Goal: Transaction & Acquisition: Purchase product/service

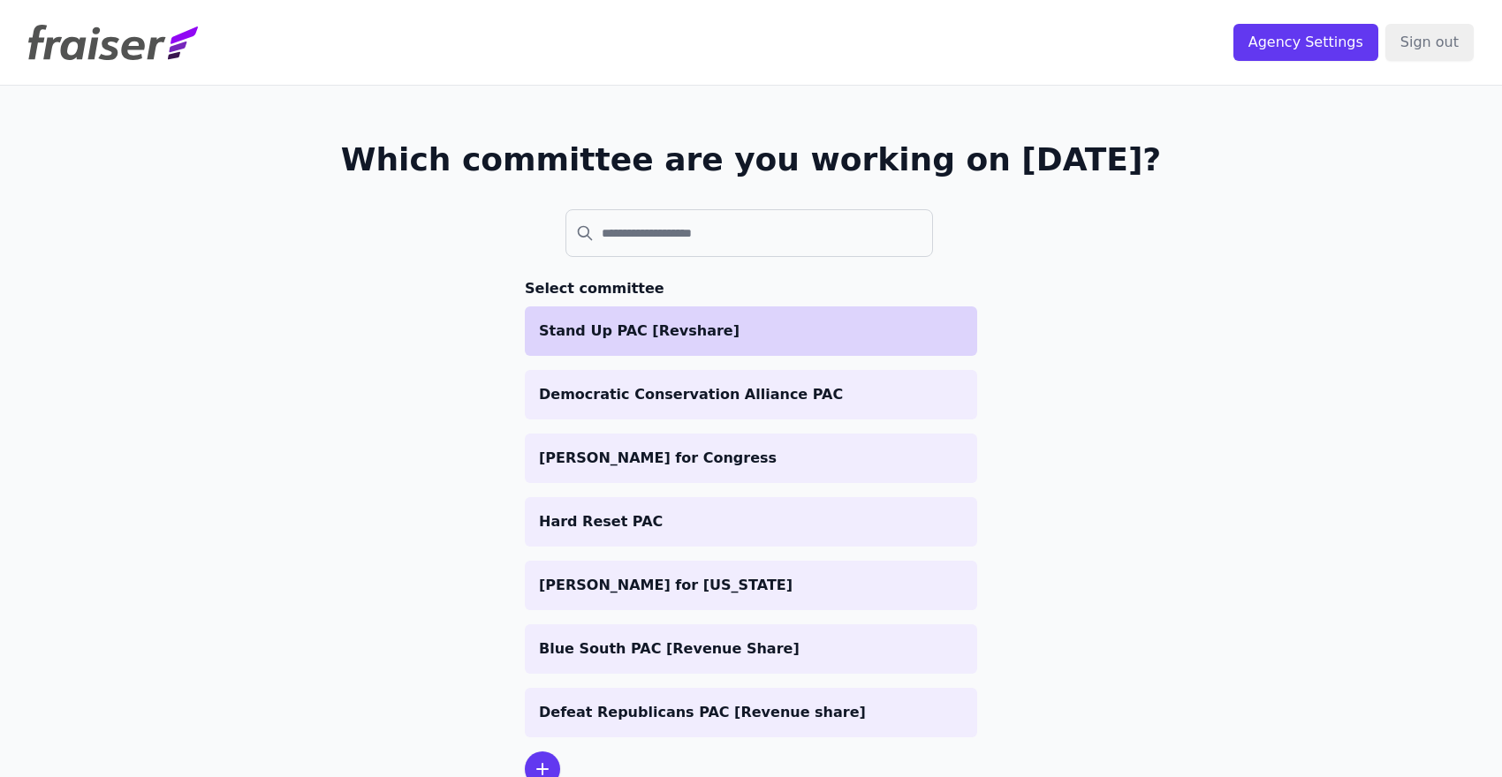
click at [695, 331] on p "Stand Up PAC [Revshare]" at bounding box center [751, 331] width 424 height 21
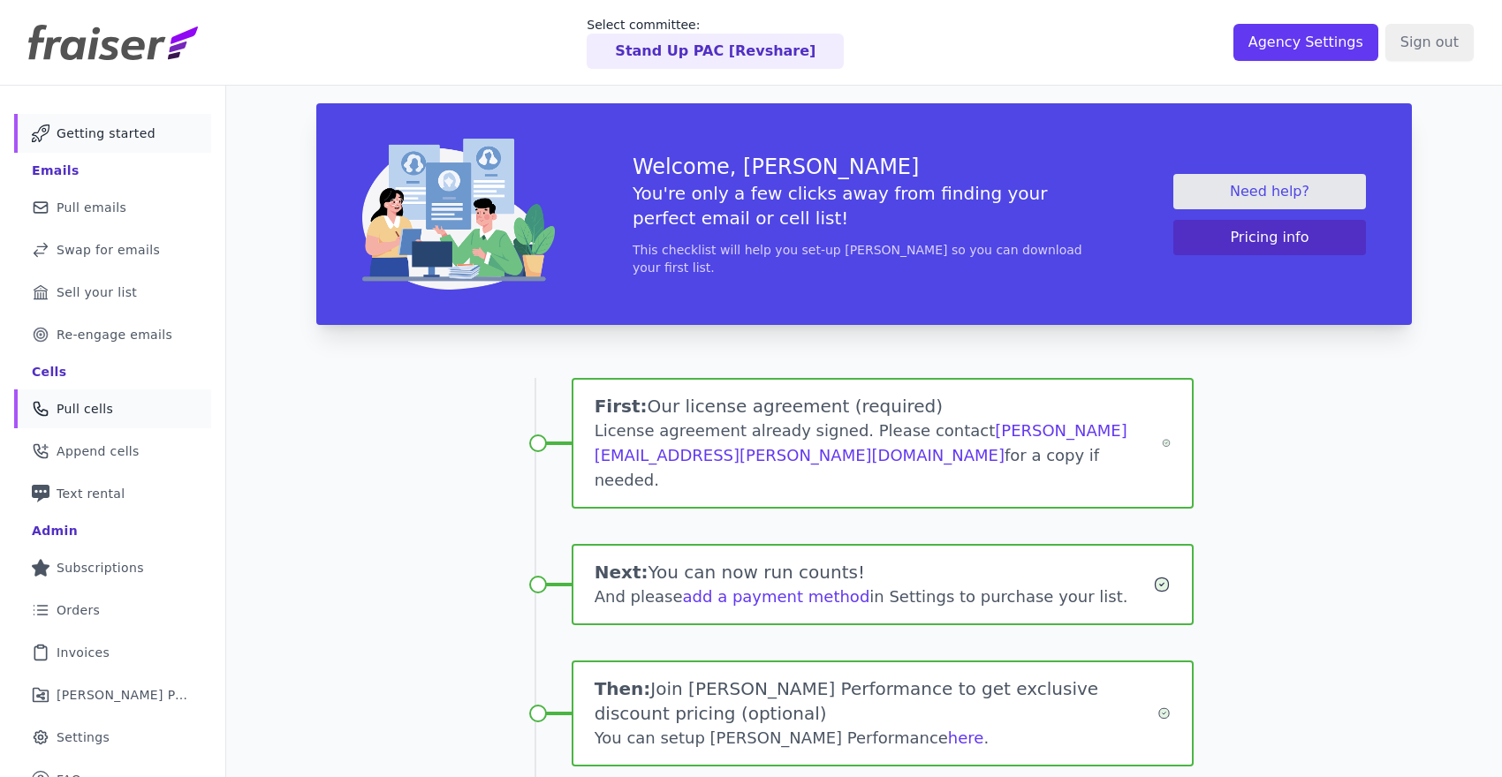
click at [119, 409] on link "Phone Icon Outline of a phone Pull cells" at bounding box center [112, 409] width 197 height 39
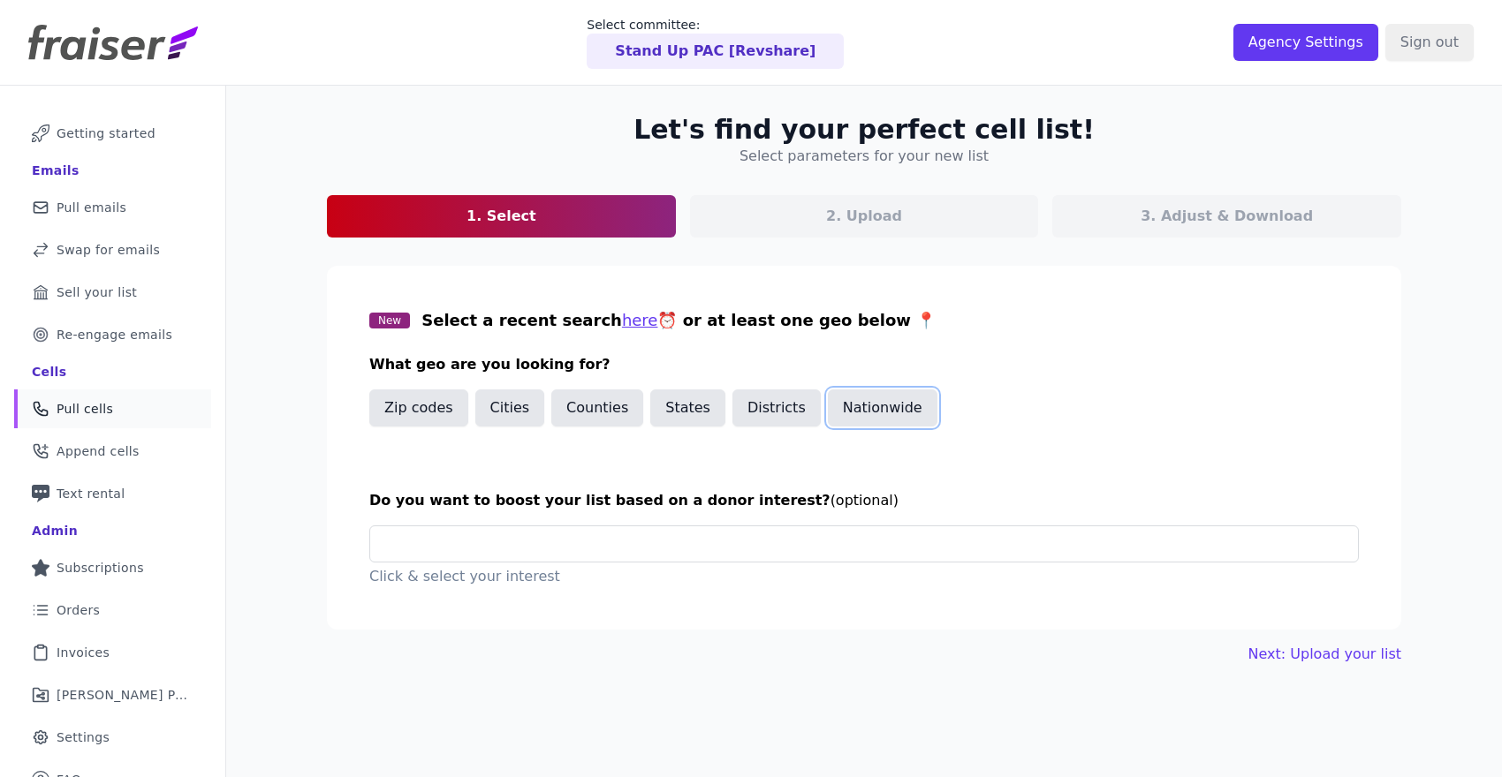
click at [866, 401] on button "Nationwide" at bounding box center [883, 408] width 110 height 37
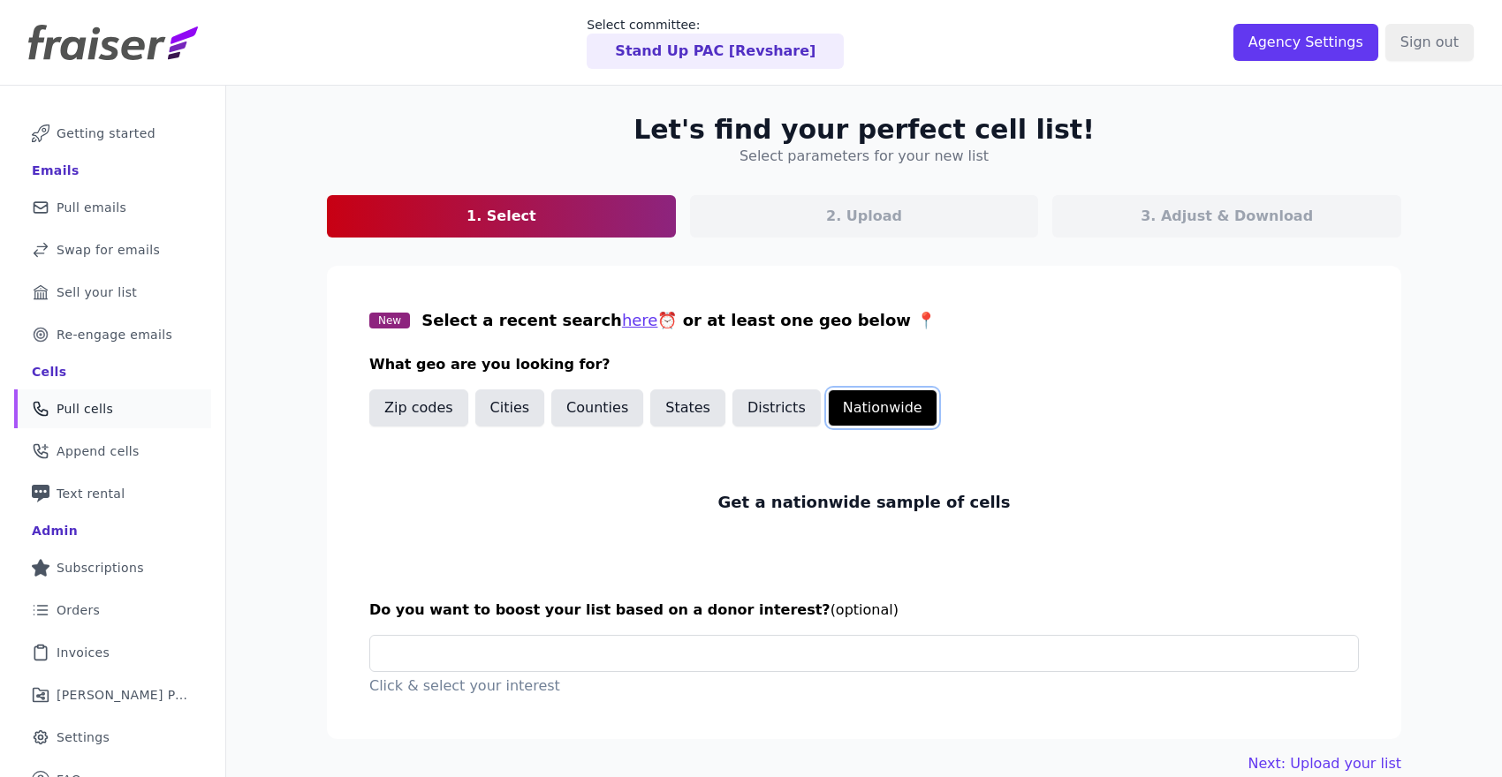
scroll to position [86, 0]
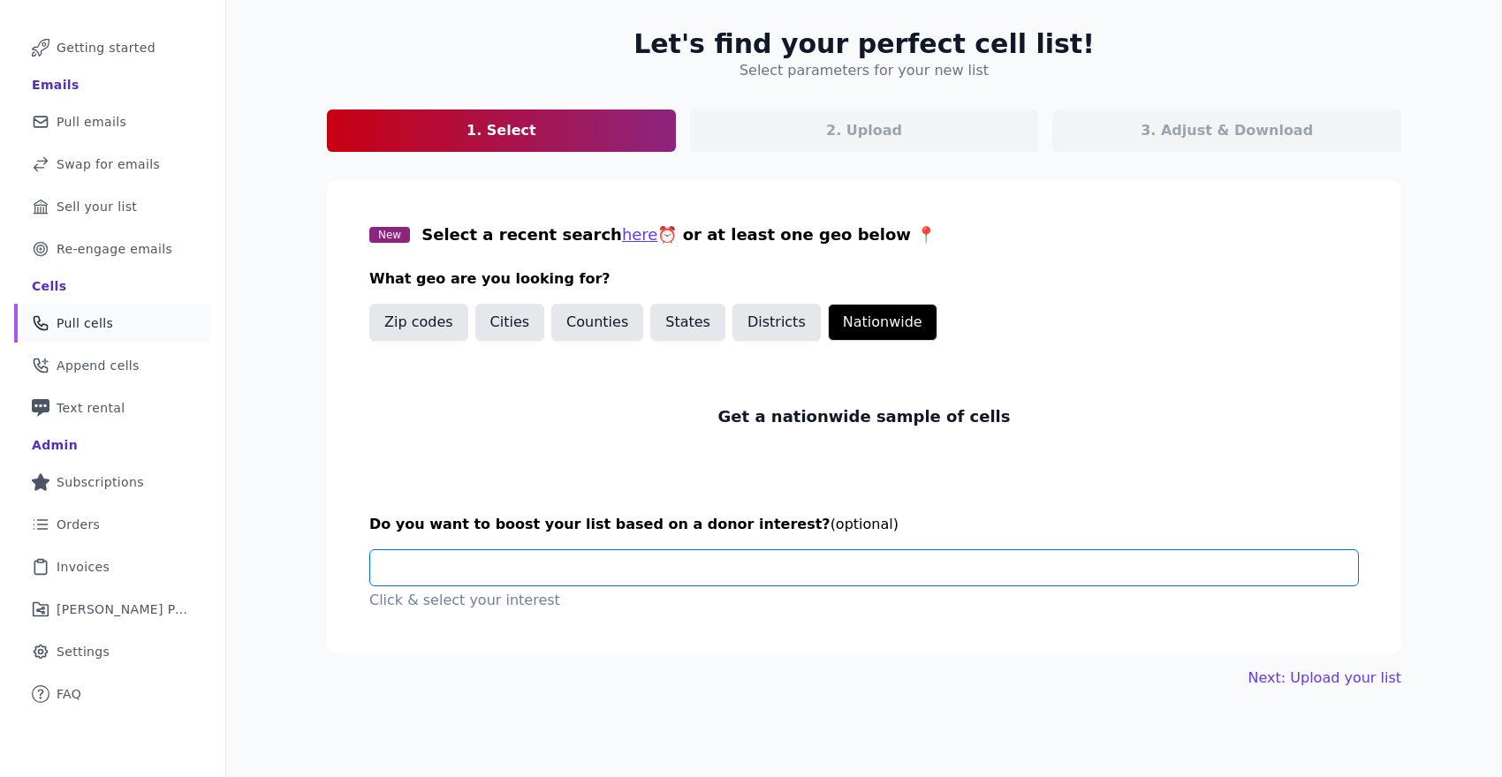
click at [814, 571] on input "text" at bounding box center [870, 567] width 973 height 35
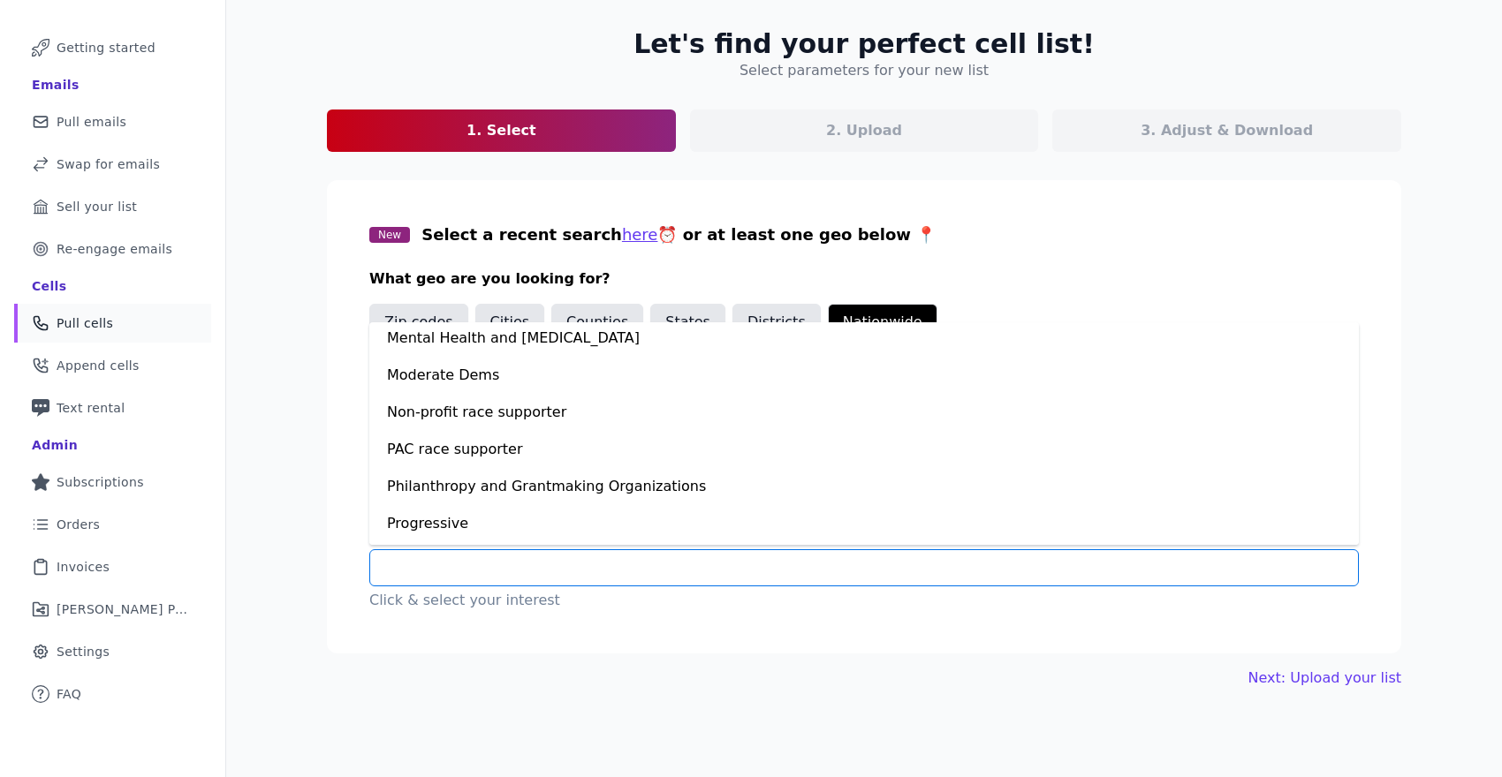
scroll to position [934, 0]
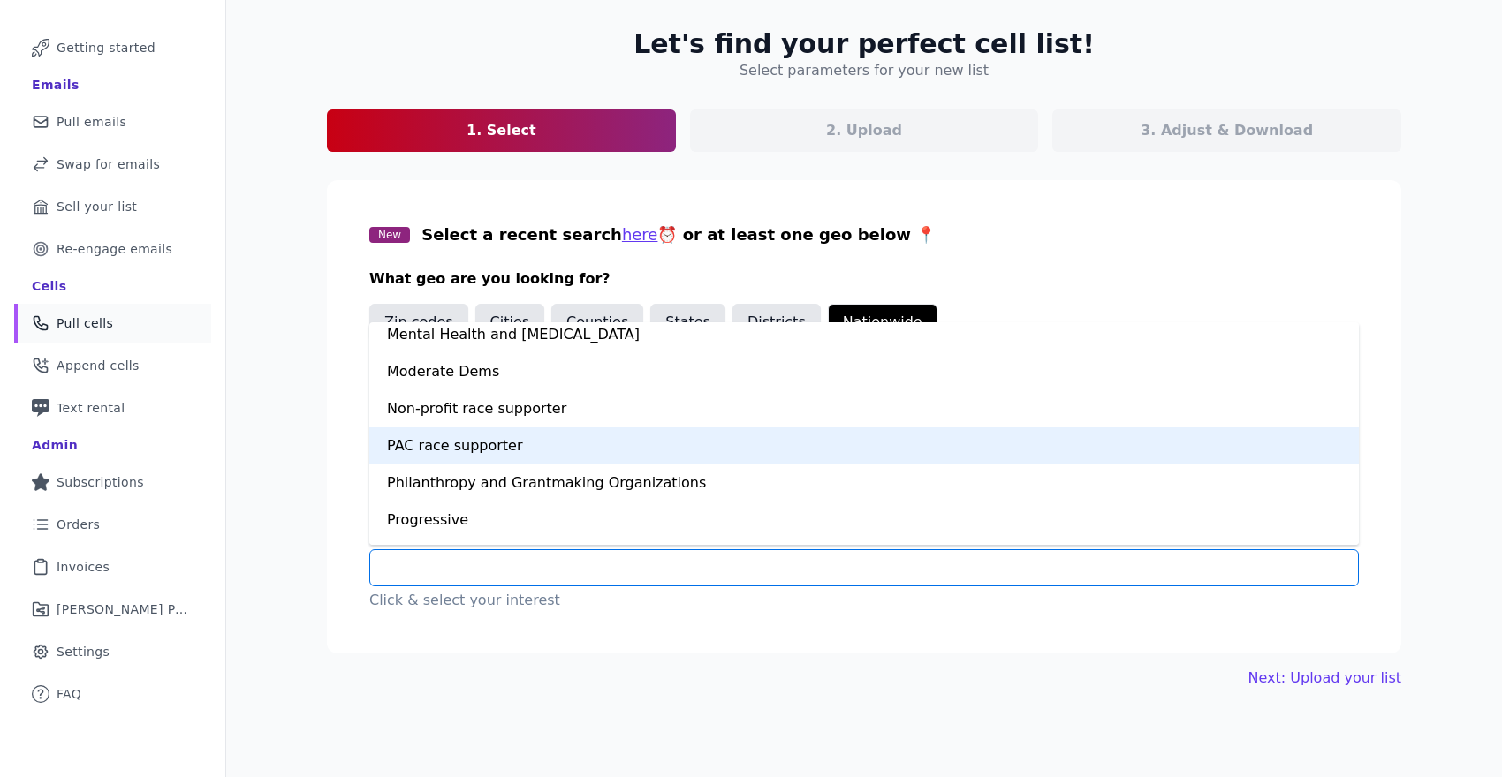
click at [698, 443] on div "PAC race supporter" at bounding box center [863, 446] width 989 height 37
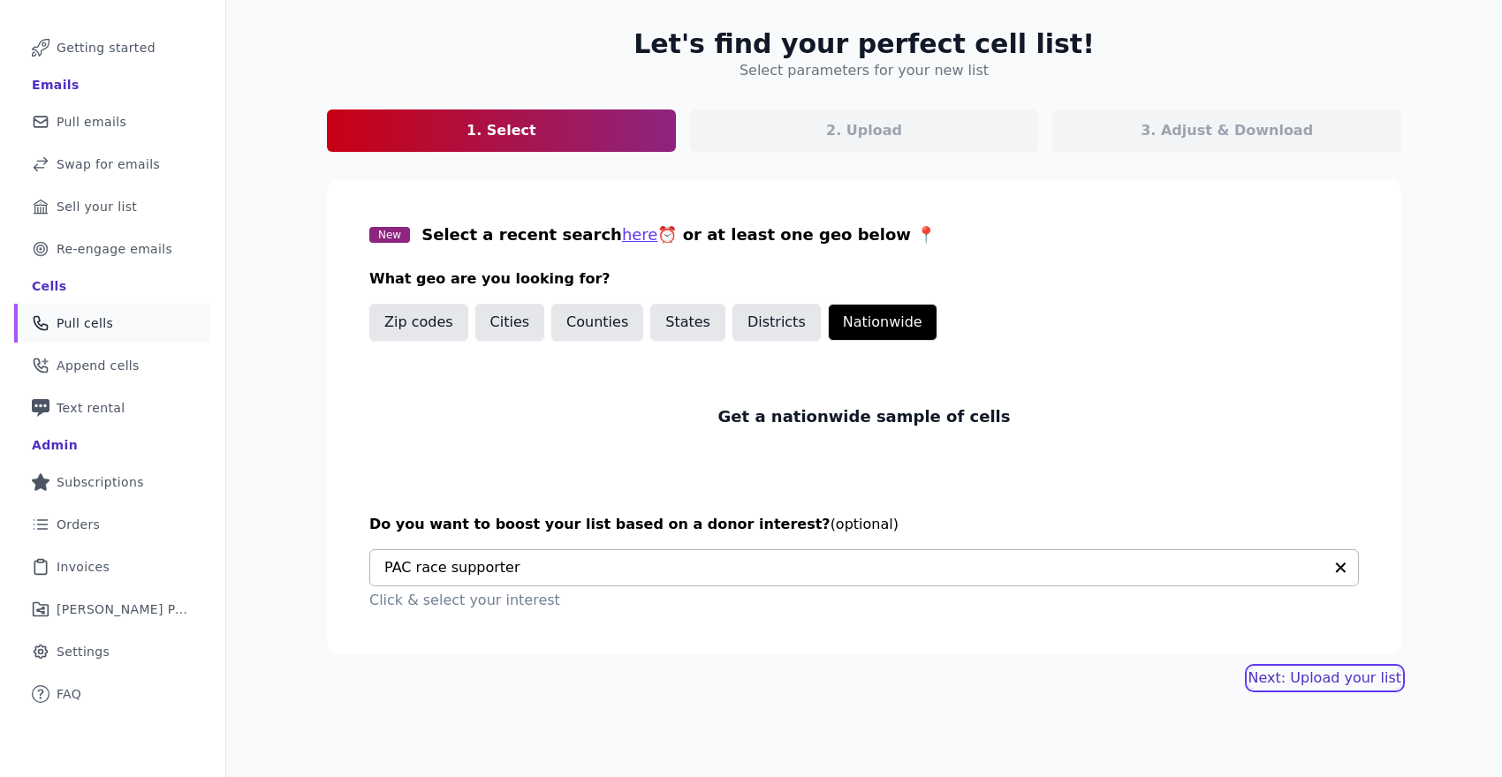
click at [1295, 681] on link "Next: Upload your list" at bounding box center [1324, 678] width 153 height 21
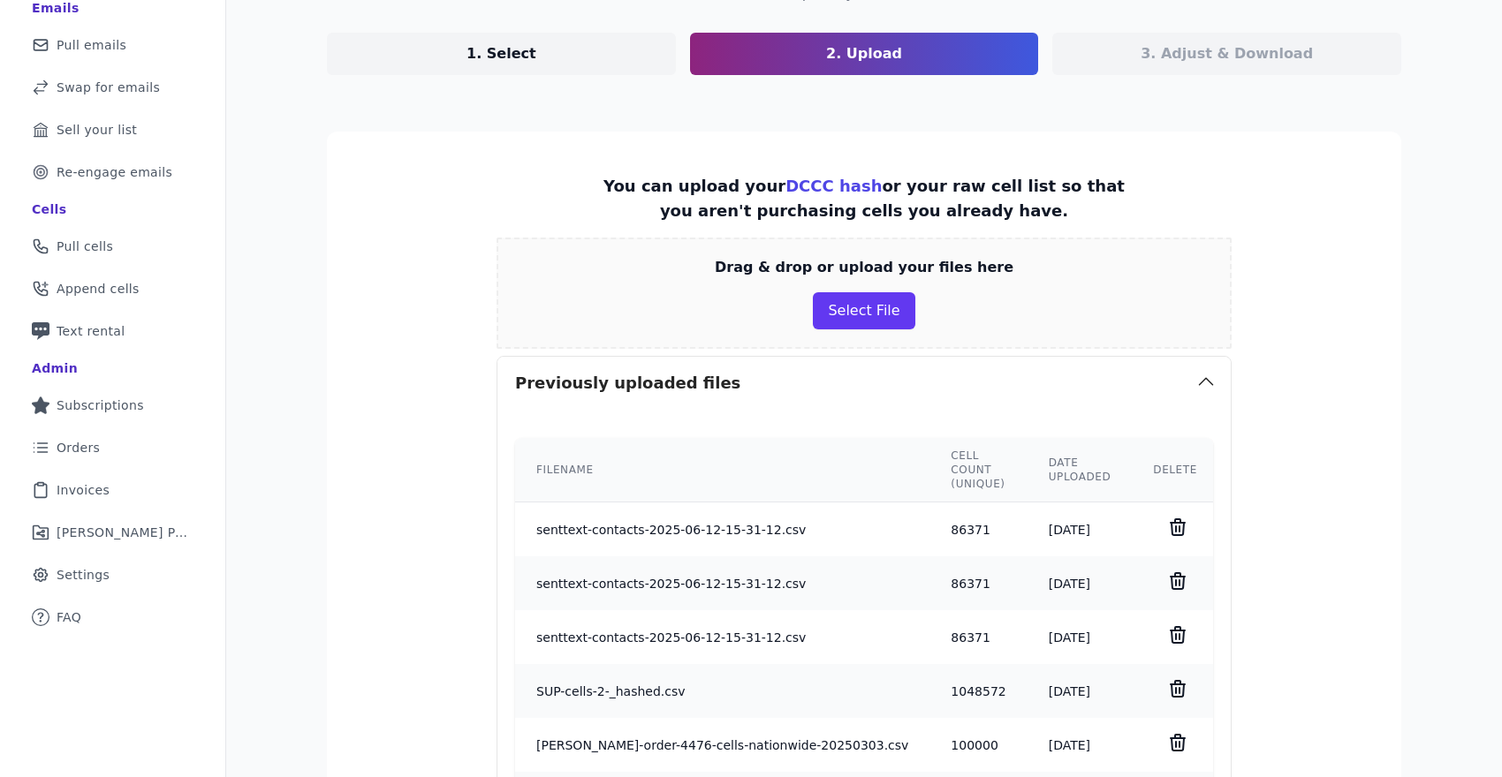
scroll to position [171, 0]
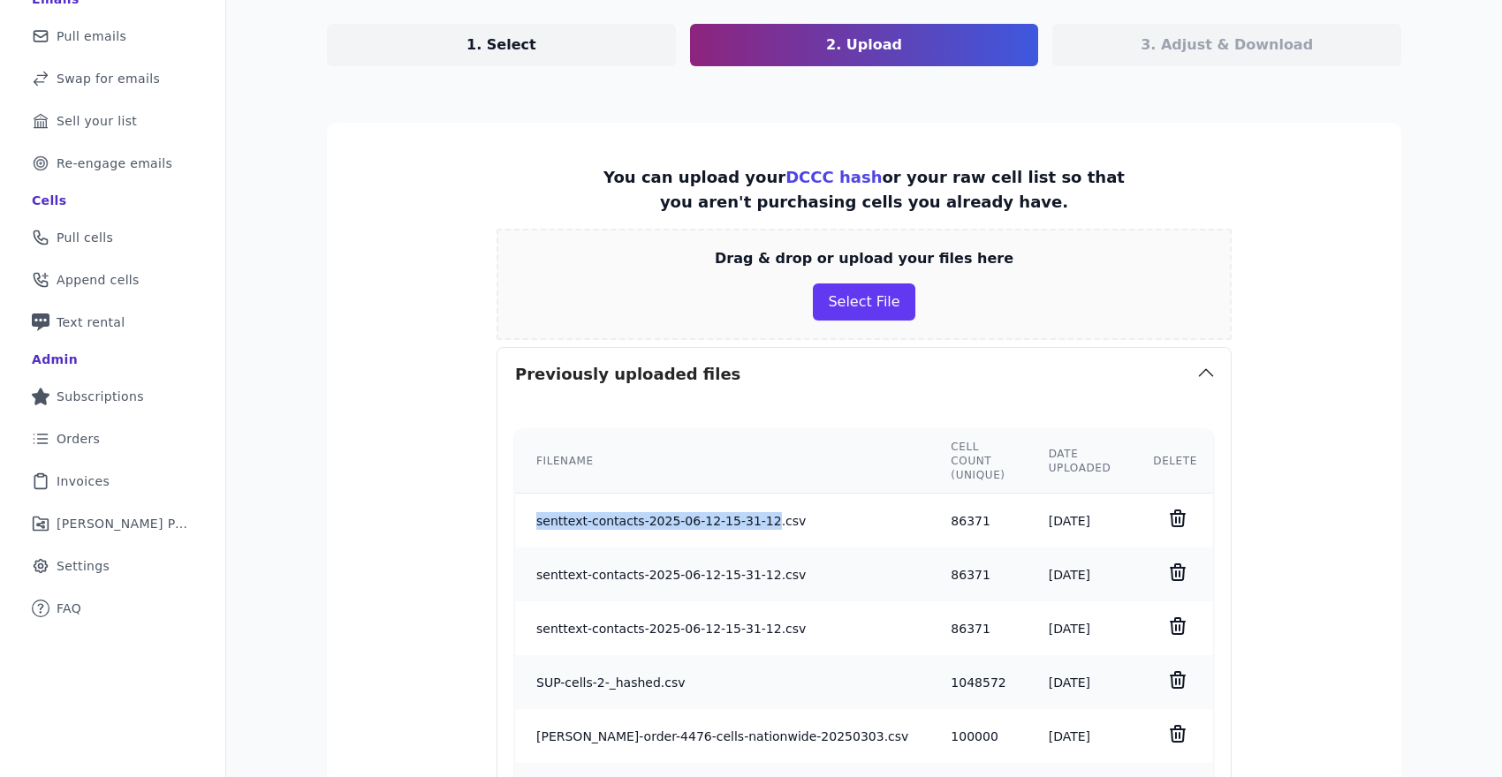
drag, startPoint x: 767, startPoint y: 501, endPoint x: 537, endPoint y: 505, distance: 229.7
click at [537, 505] on td "senttext-contacts-2025-06-12-15-31-12.csv" at bounding box center [722, 521] width 414 height 55
copy td "senttext-contacts-2025-06-12-15-31-12"
click at [866, 294] on button "Select File" at bounding box center [864, 302] width 102 height 37
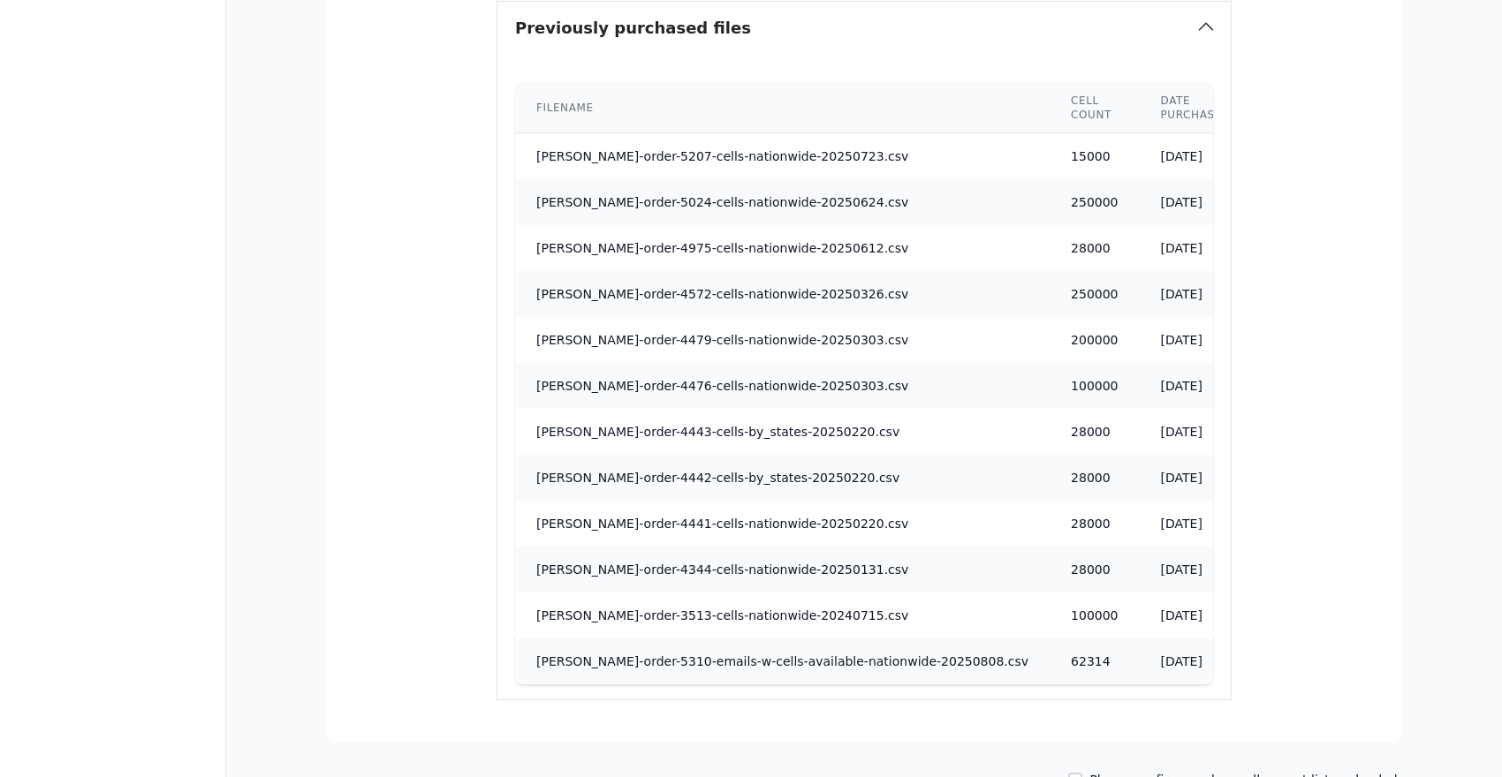
scroll to position [1474, 0]
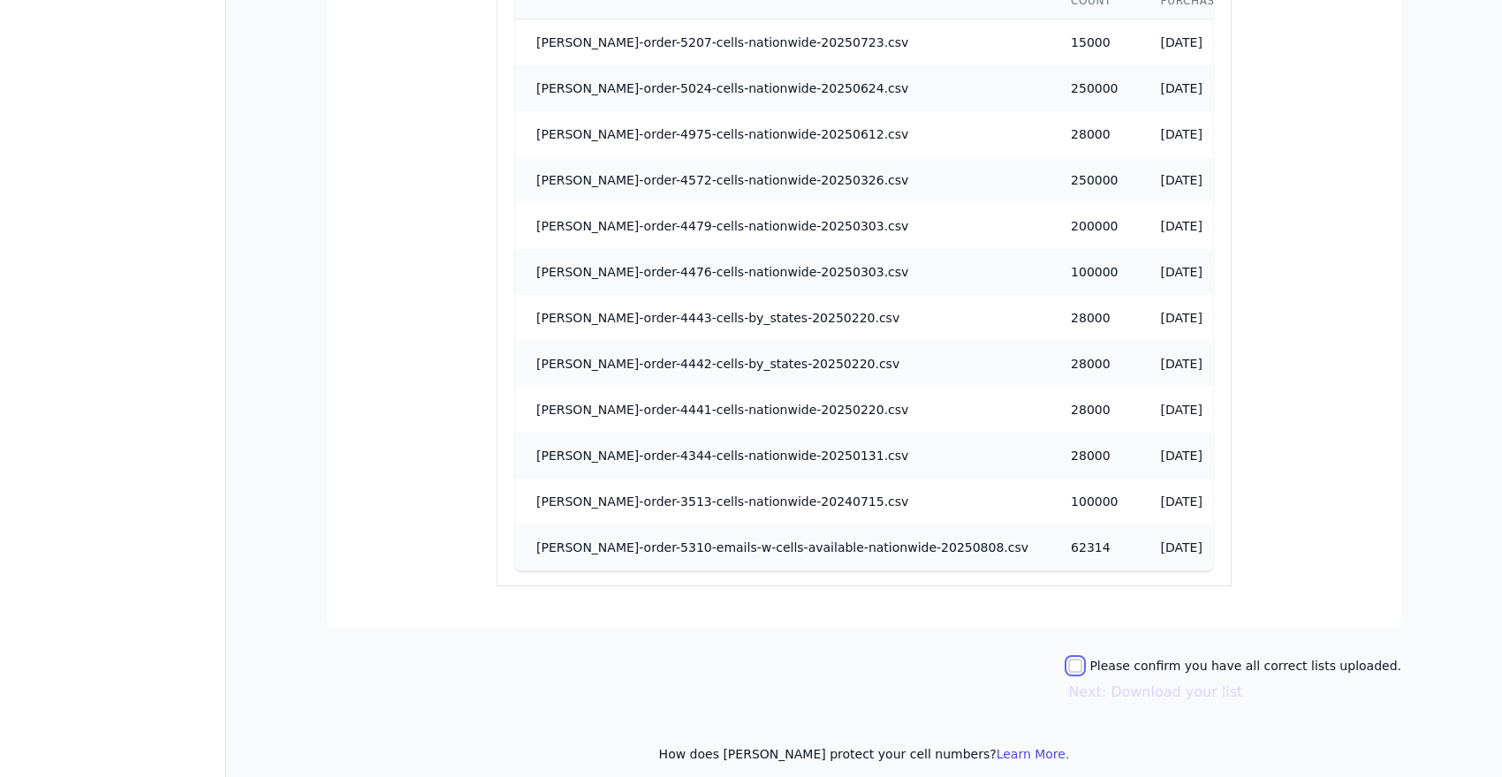
click at [1082, 659] on input "Please confirm you have all correct lists uploaded." at bounding box center [1075, 666] width 14 height 14
checkbox input "true"
click at [1110, 682] on button "Next: Download your list" at bounding box center [1155, 692] width 174 height 21
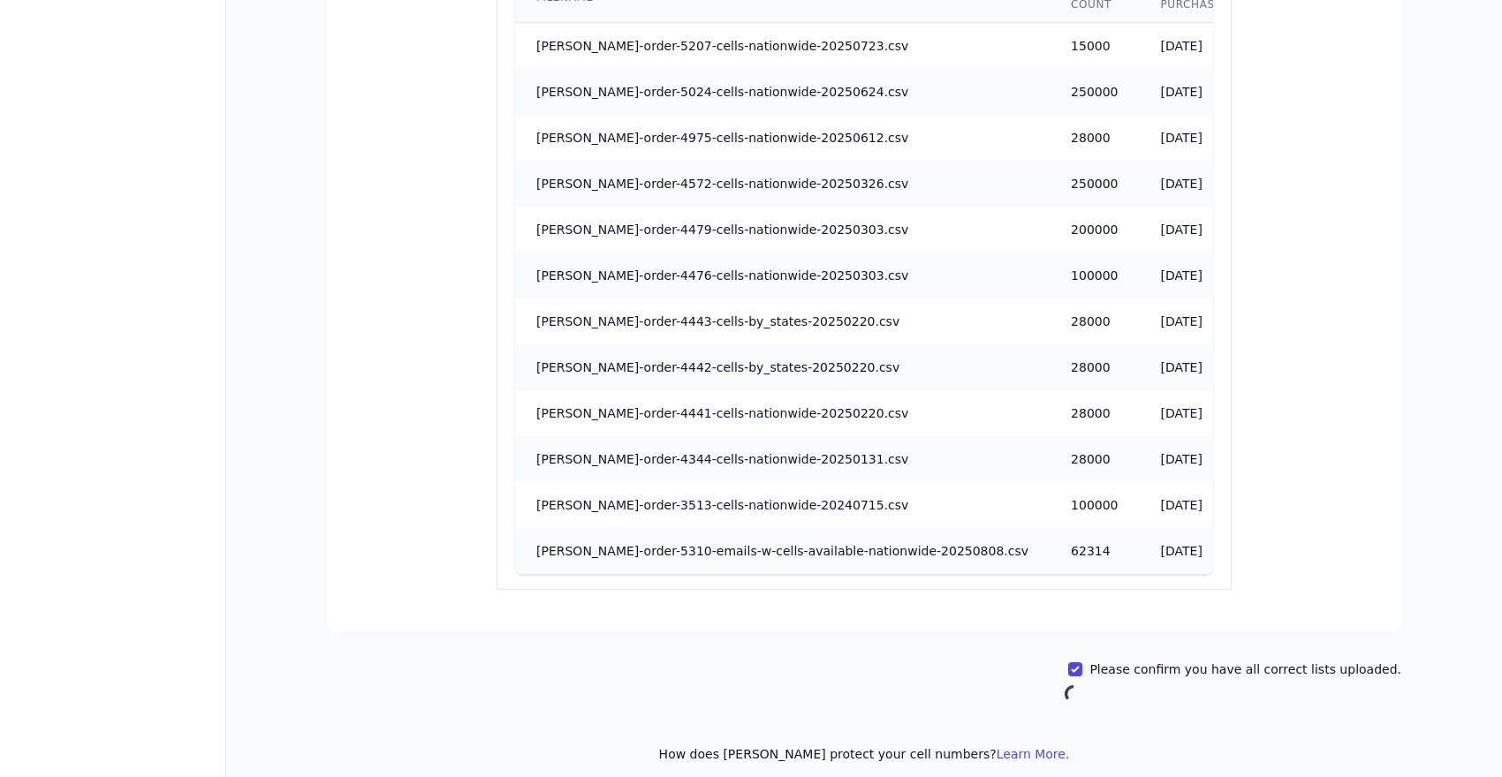
scroll to position [86, 0]
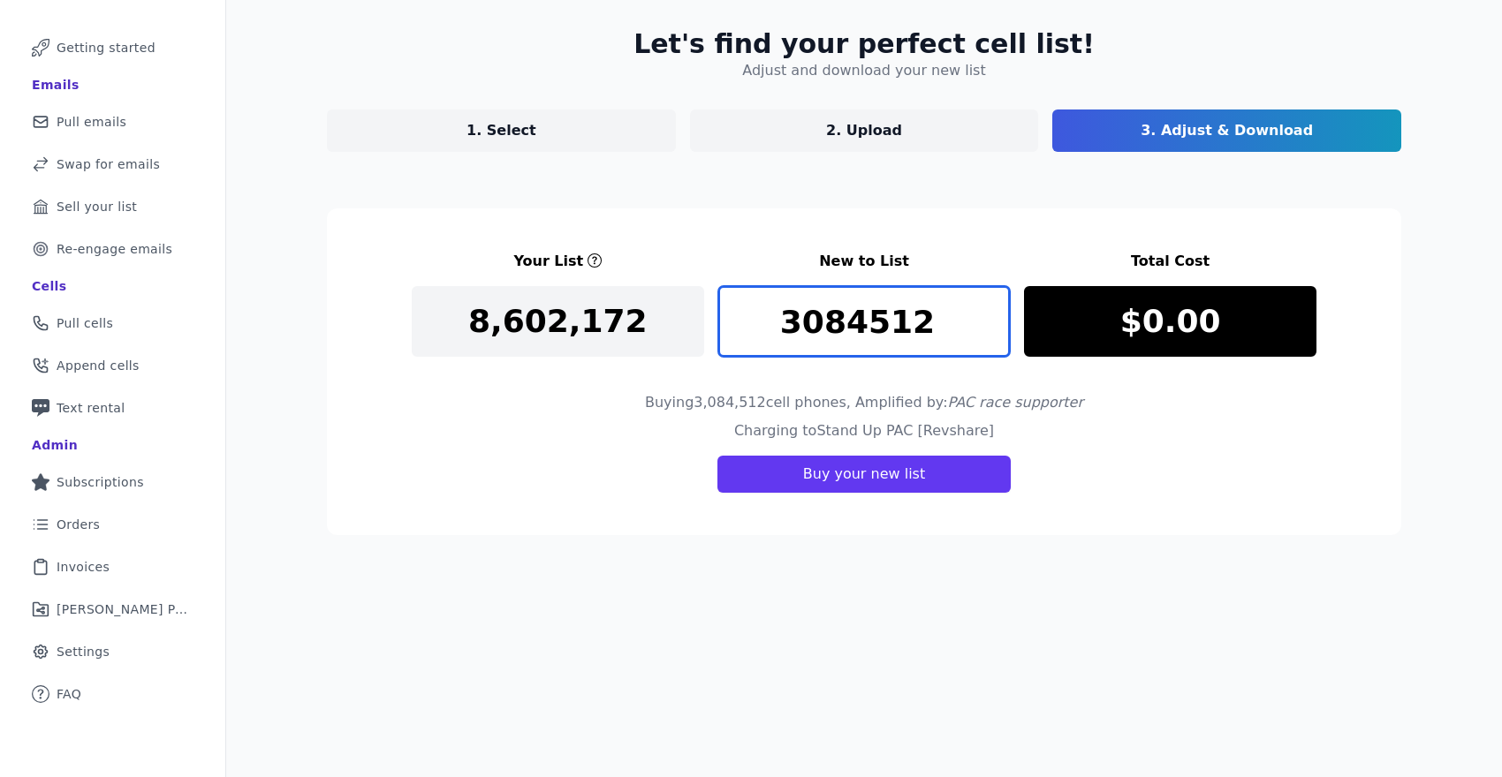
click at [901, 327] on input "3084512" at bounding box center [864, 321] width 292 height 71
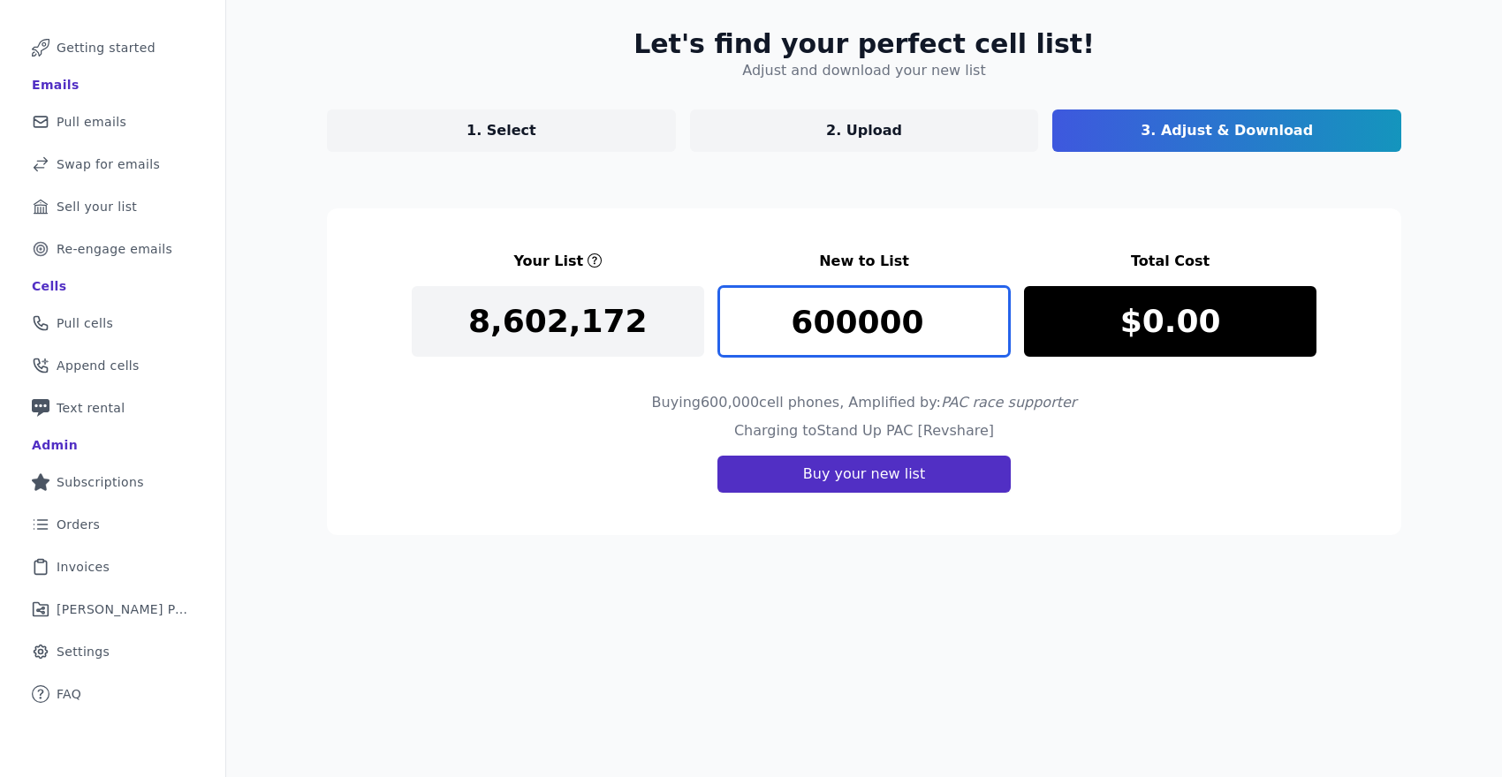
type input "600000"
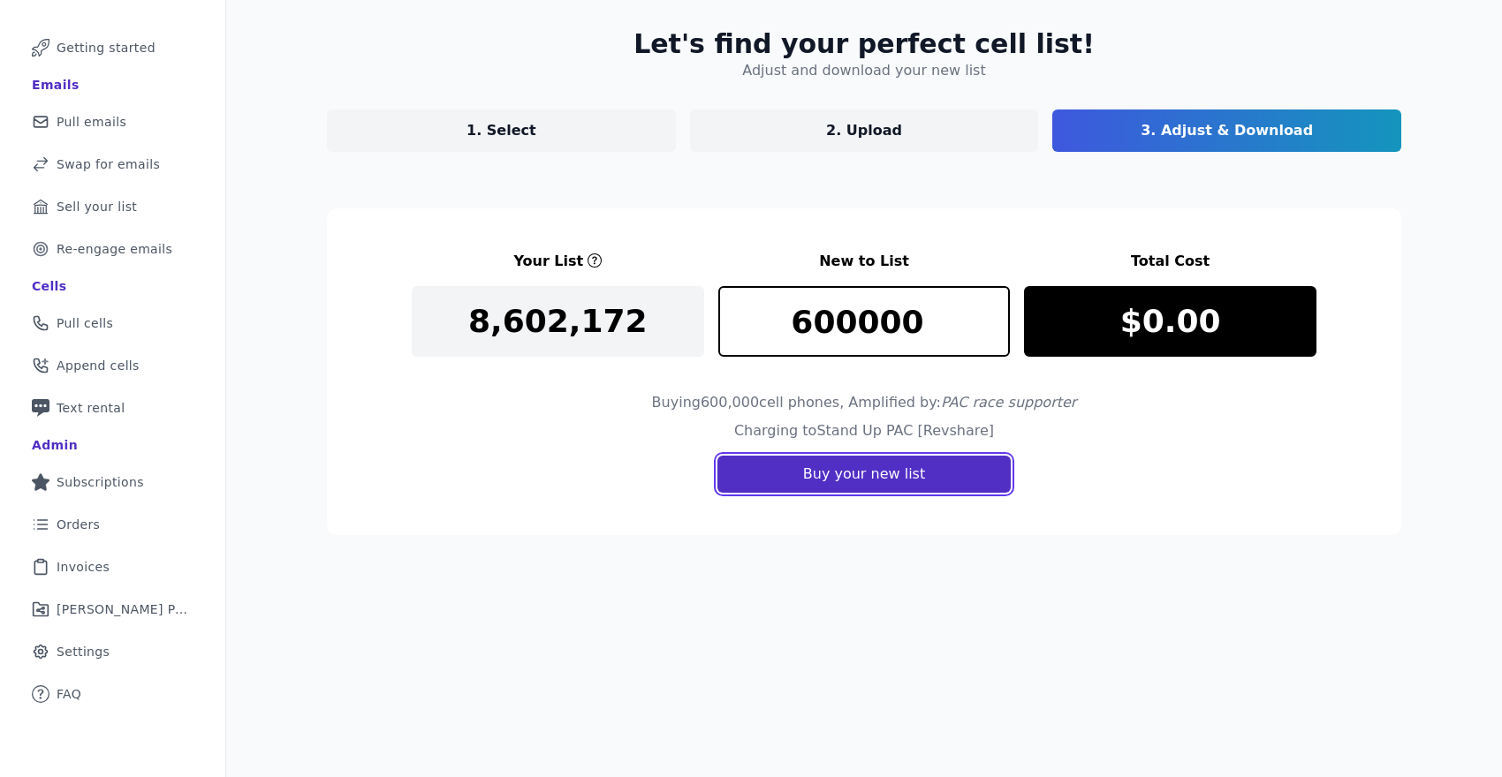
click at [957, 467] on button "Buy your new list" at bounding box center [863, 474] width 293 height 37
